Goal: Navigation & Orientation: Find specific page/section

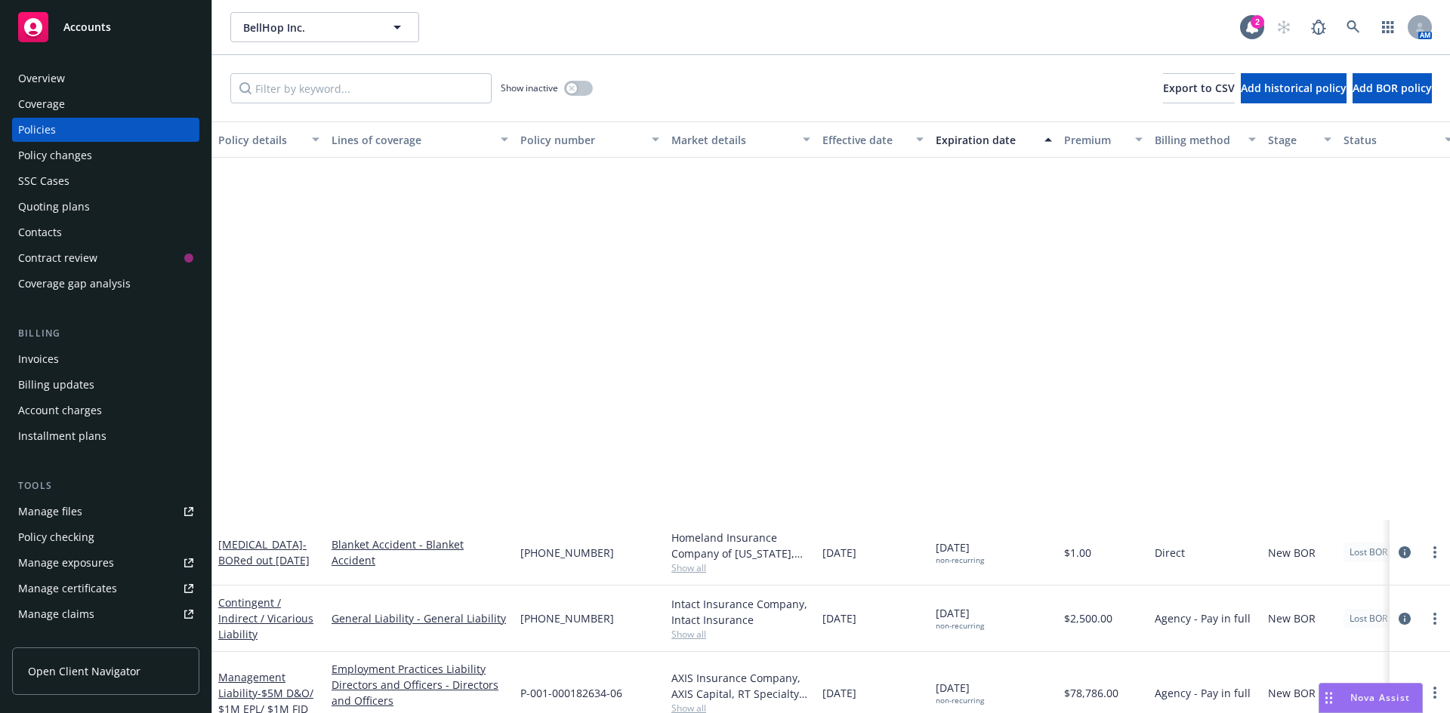
scroll to position [453, 0]
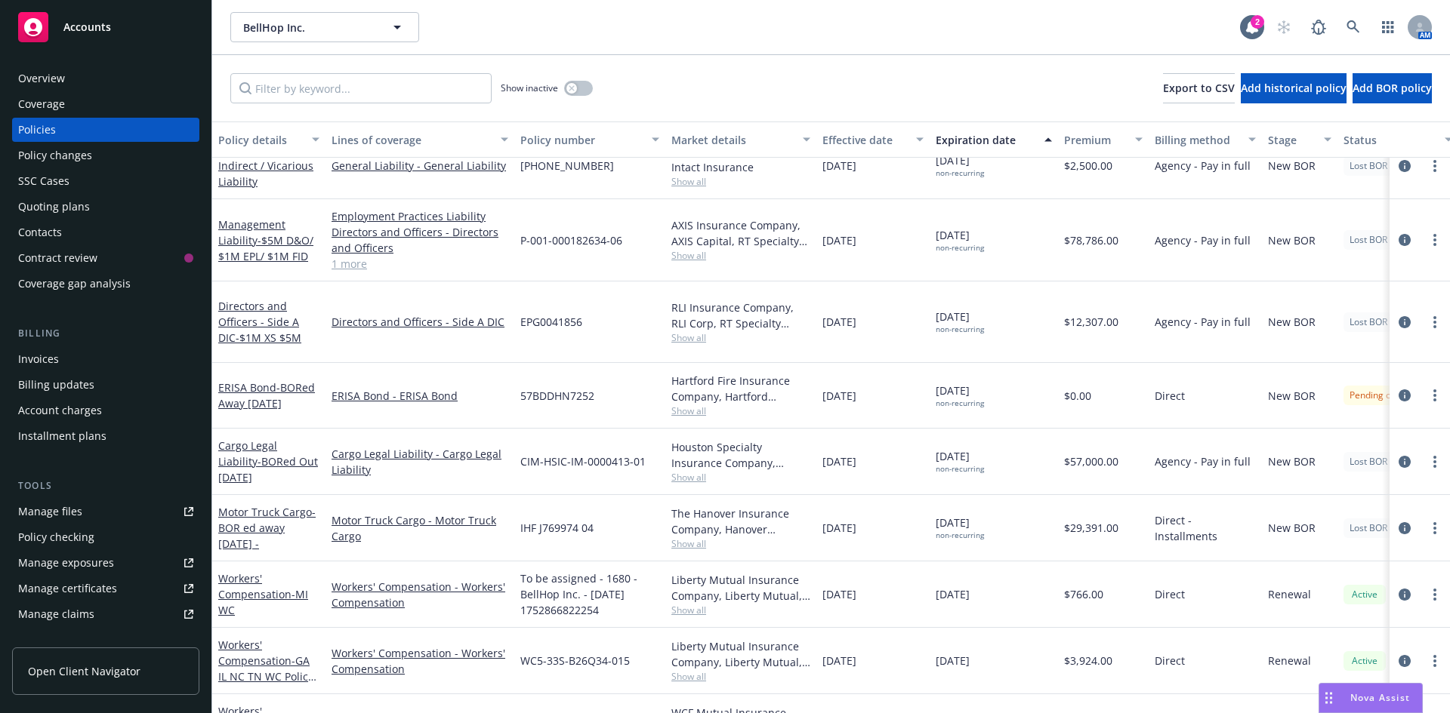
click at [147, 74] on div "Overview" at bounding box center [105, 78] width 175 height 24
